Goal: Information Seeking & Learning: Learn about a topic

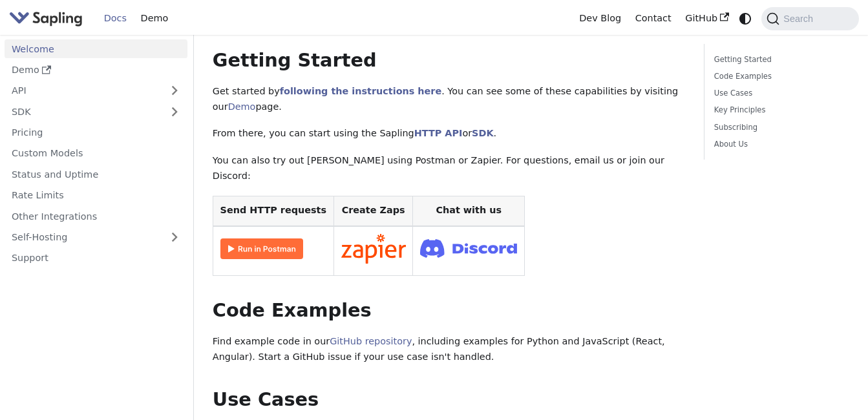
scroll to position [208, 0]
